Goal: Register for event/course

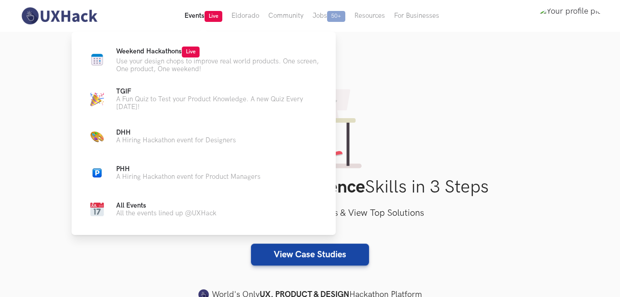
click at [199, 19] on button "Events Live" at bounding box center [203, 16] width 47 height 32
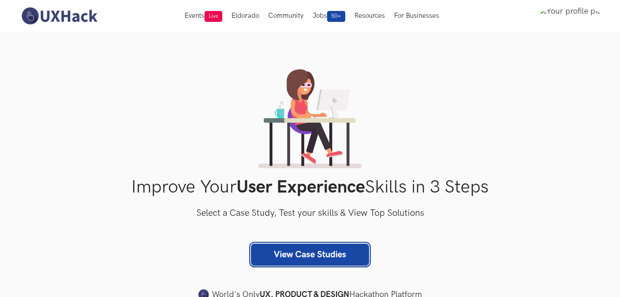
click at [293, 252] on link "View Case Studies" at bounding box center [310, 254] width 118 height 22
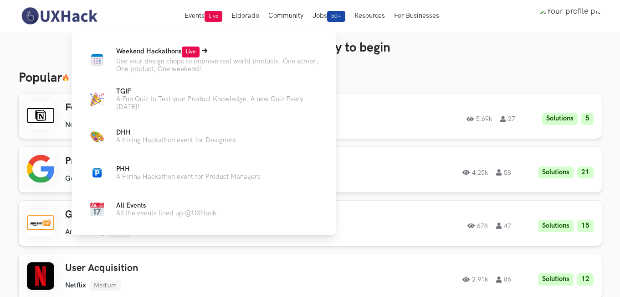
click at [176, 50] on span "Weekend Hackathons Live" at bounding box center [157, 51] width 83 height 8
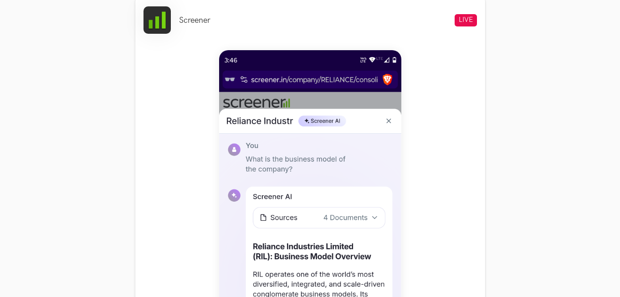
scroll to position [456, 0]
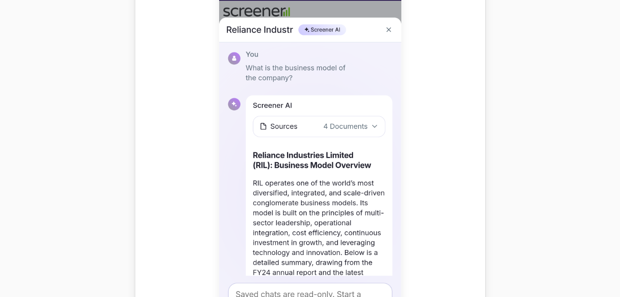
click at [364, 144] on img at bounding box center [310, 161] width 182 height 405
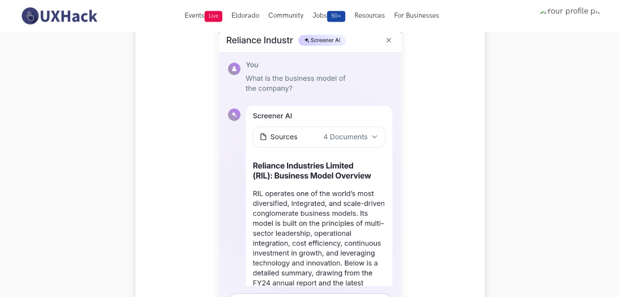
scroll to position [273, 0]
